Goal: Task Accomplishment & Management: Use online tool/utility

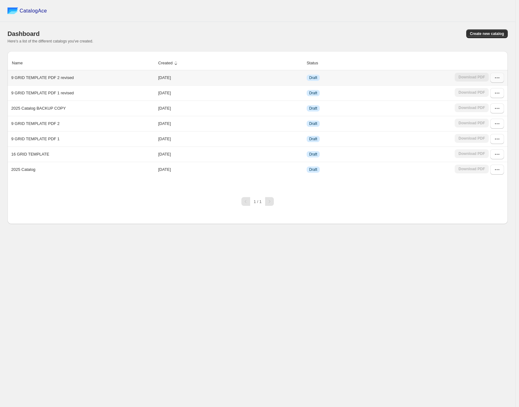
click at [493, 76] on button "button" at bounding box center [498, 78] width 14 height 10
click at [486, 124] on span "Edit" at bounding box center [482, 123] width 7 height 5
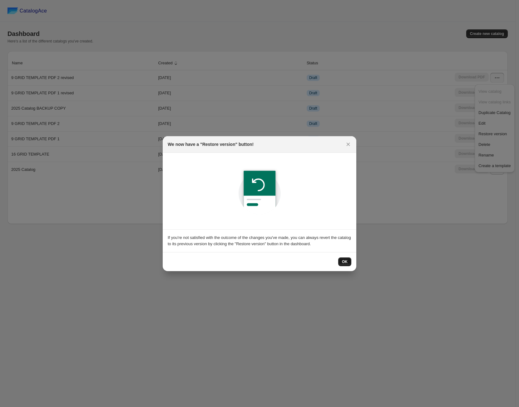
click at [339, 261] on button "OK" at bounding box center [344, 262] width 13 height 9
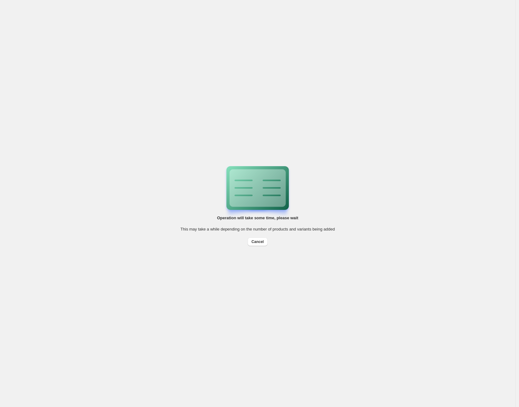
click at [304, 301] on div "Operation will take some time, please wait This may take a while depending on t…" at bounding box center [258, 203] width 516 height 407
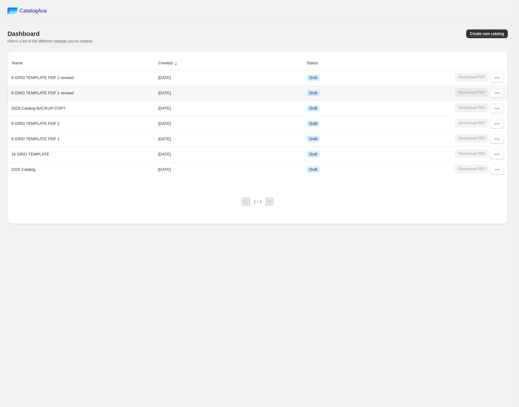
click at [495, 94] on icon "button" at bounding box center [497, 93] width 6 height 6
click at [482, 137] on span "Edit" at bounding box center [482, 138] width 7 height 5
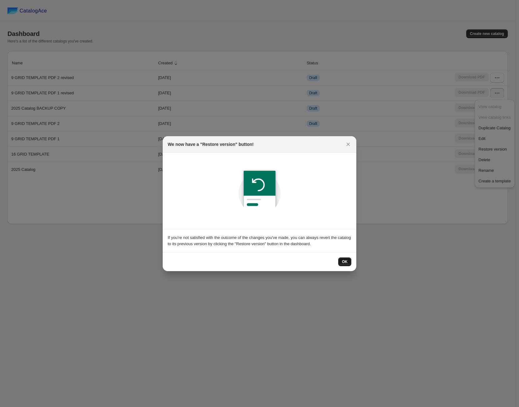
click at [347, 263] on span "OK" at bounding box center [345, 261] width 6 height 5
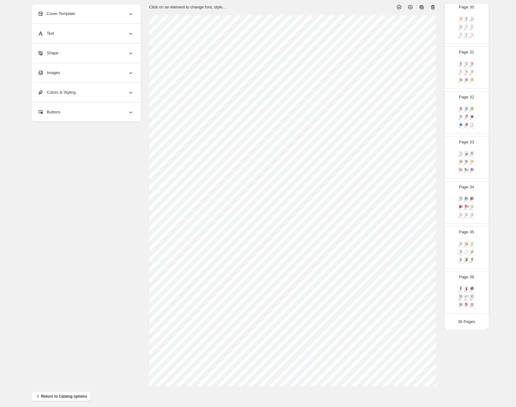
scroll to position [46, 0]
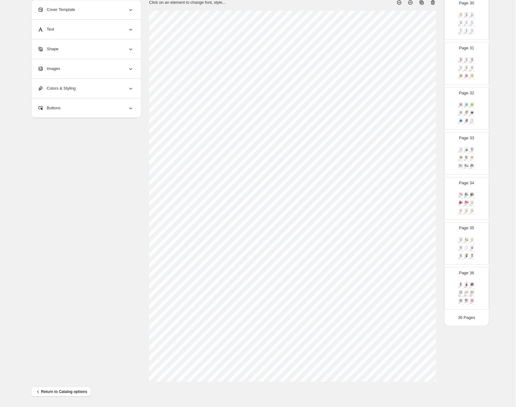
click at [469, 283] on img at bounding box center [466, 284] width 5 height 4
type input "**"
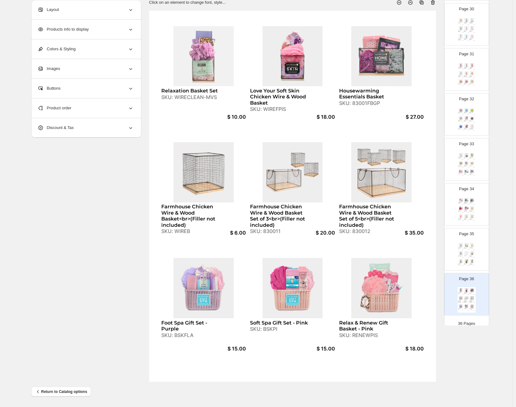
scroll to position [1336, 0]
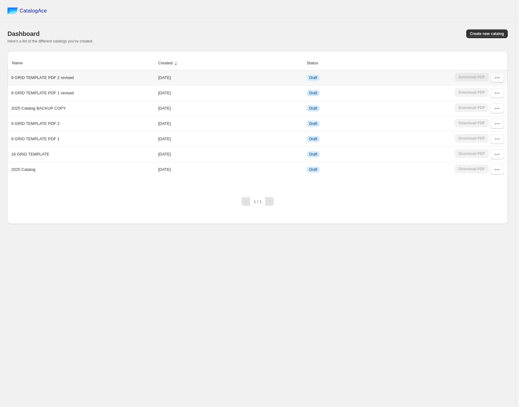
click at [495, 78] on icon "button" at bounding box center [497, 78] width 6 height 6
click at [485, 122] on span "Edit" at bounding box center [482, 123] width 7 height 5
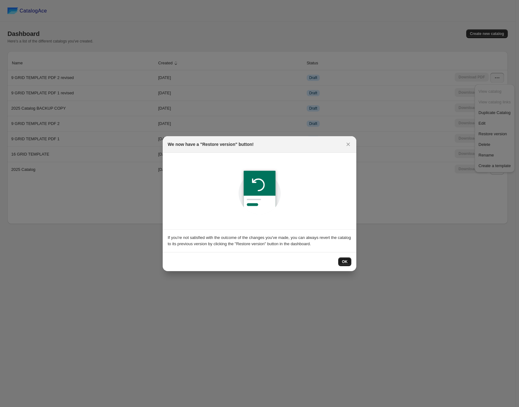
click at [342, 264] on button "OK" at bounding box center [344, 262] width 13 height 9
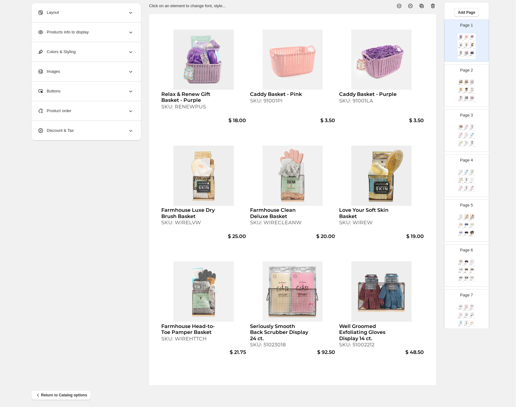
scroll to position [10, 0]
